Goal: Task Accomplishment & Management: Understand process/instructions

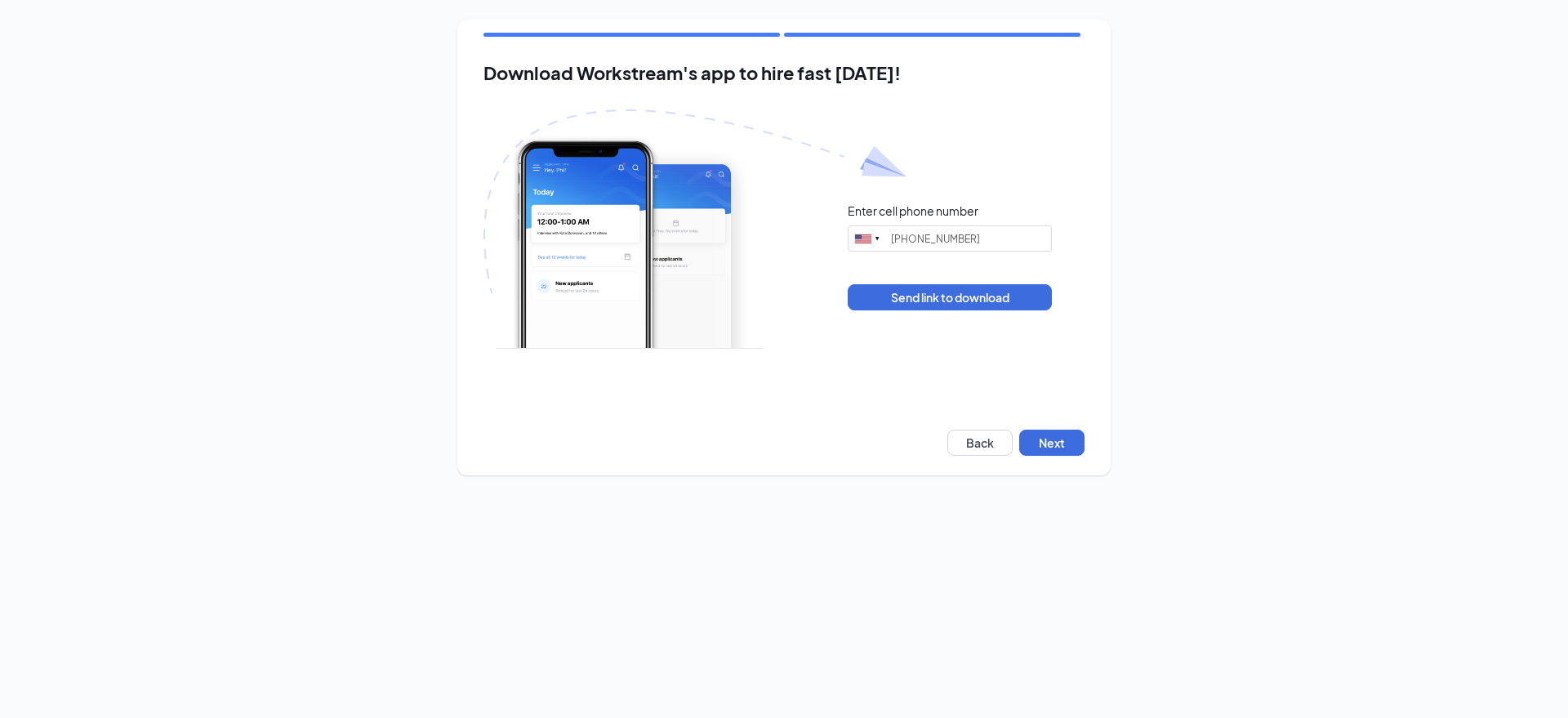
type input "(540) 836-3547"
click at [1044, 439] on button "Next" at bounding box center [1051, 442] width 65 height 26
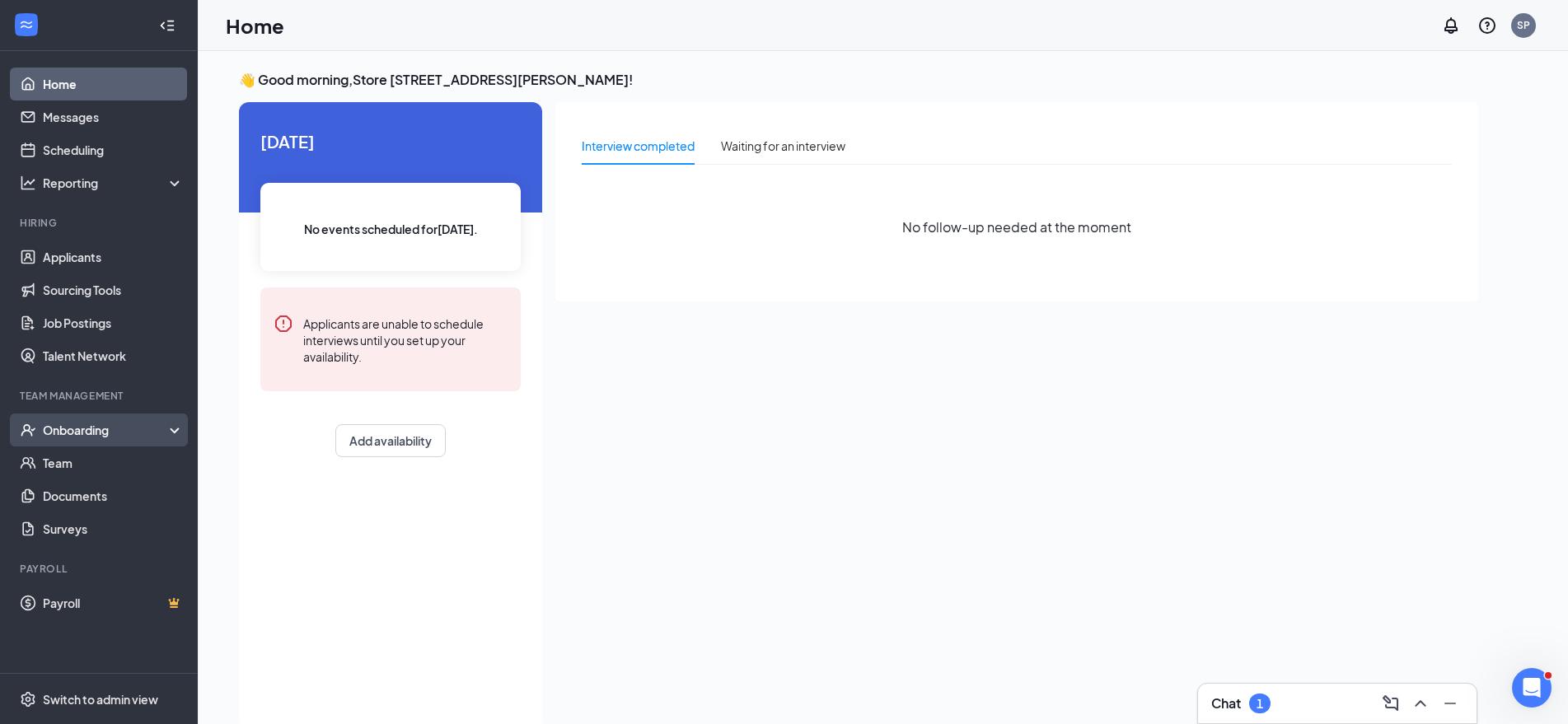
click at [94, 430] on div "Onboarding" at bounding box center [107, 430] width 127 height 17
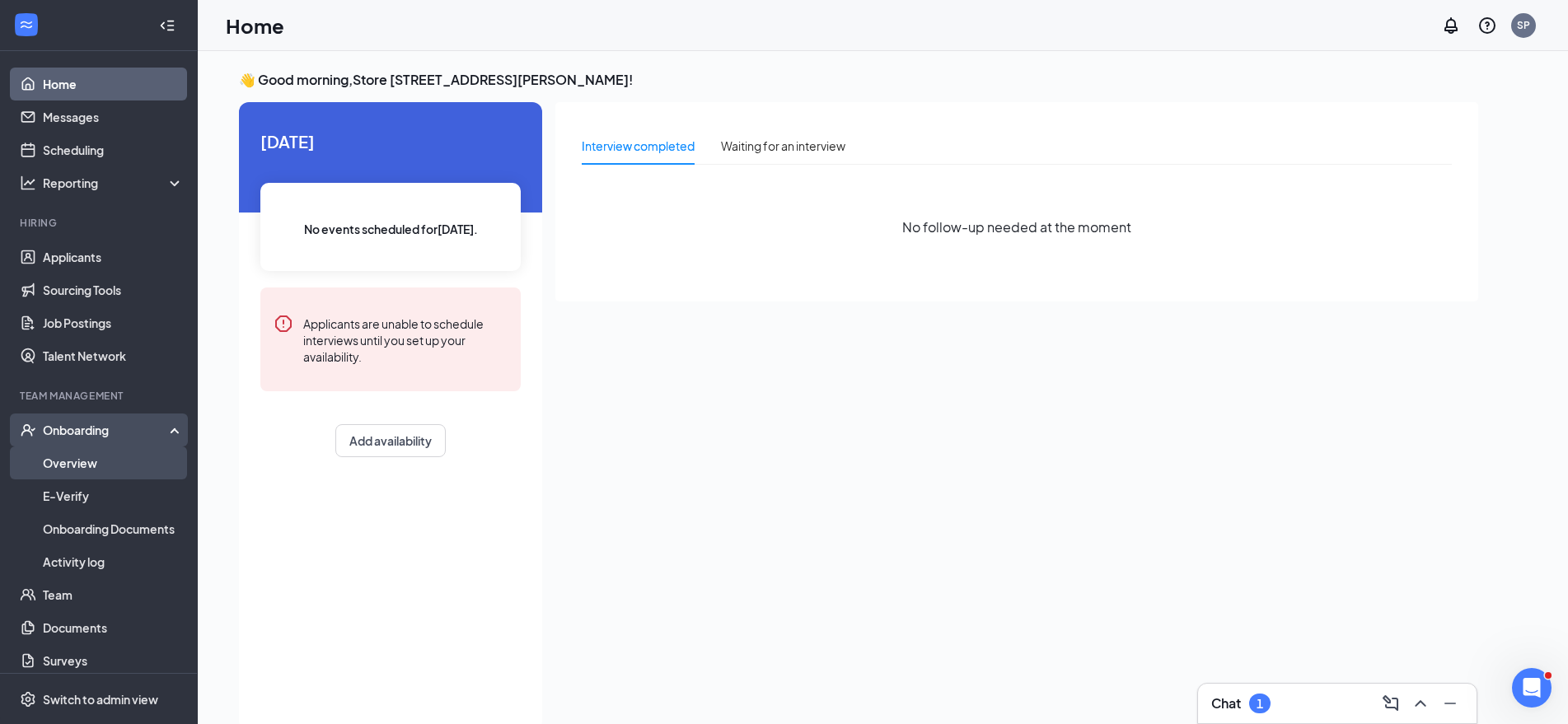
click at [94, 464] on link "Overview" at bounding box center [114, 463] width 141 height 33
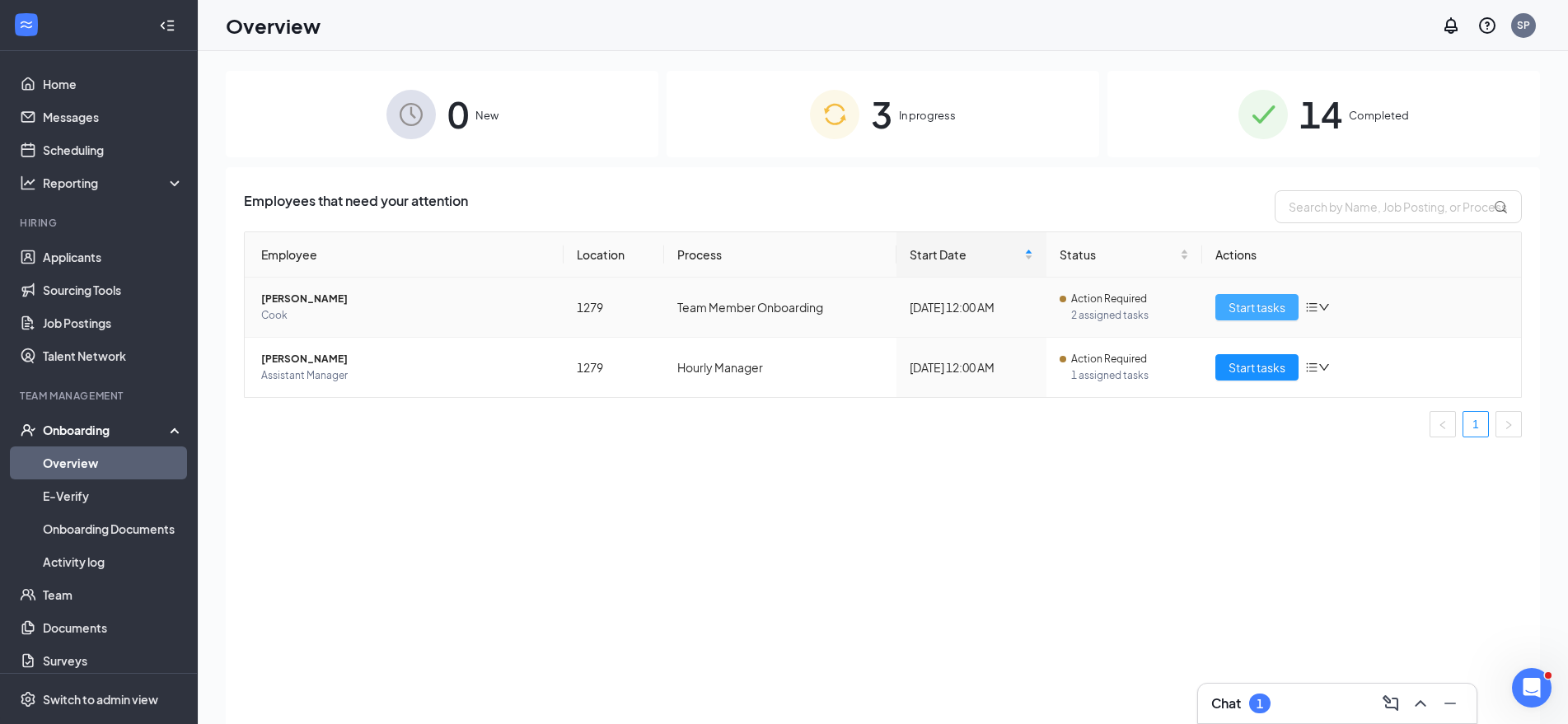
click at [1245, 303] on span "Start tasks" at bounding box center [1257, 307] width 57 height 19
